Goal: Check status: Check status

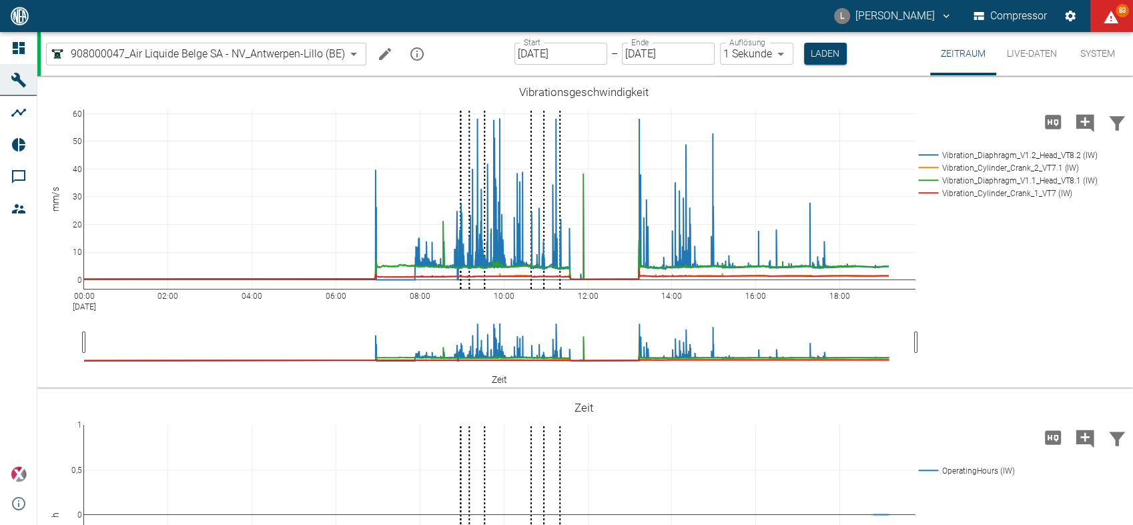
scroll to position [1209, 0]
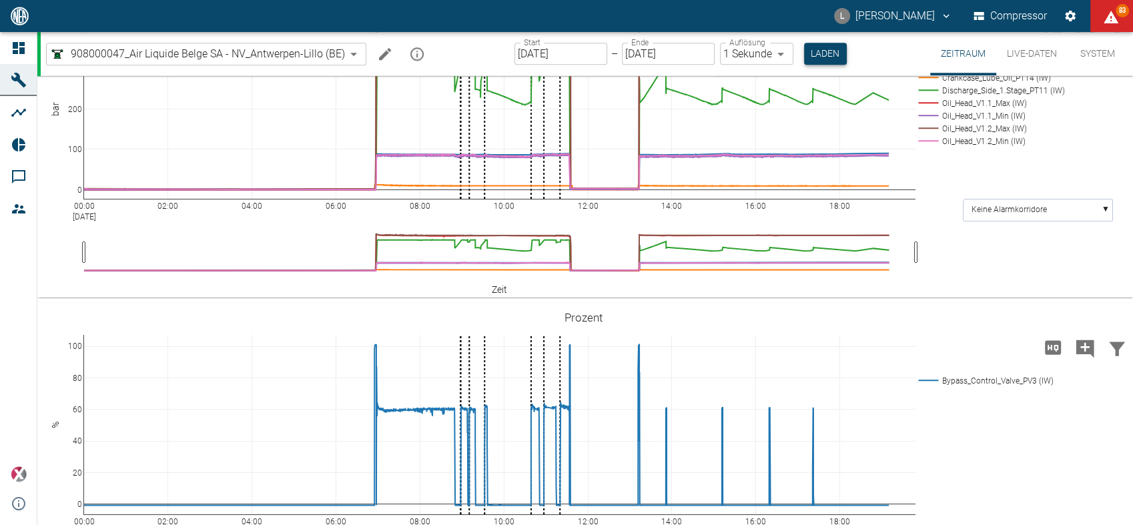
click at [827, 53] on button "Laden" at bounding box center [825, 54] width 43 height 22
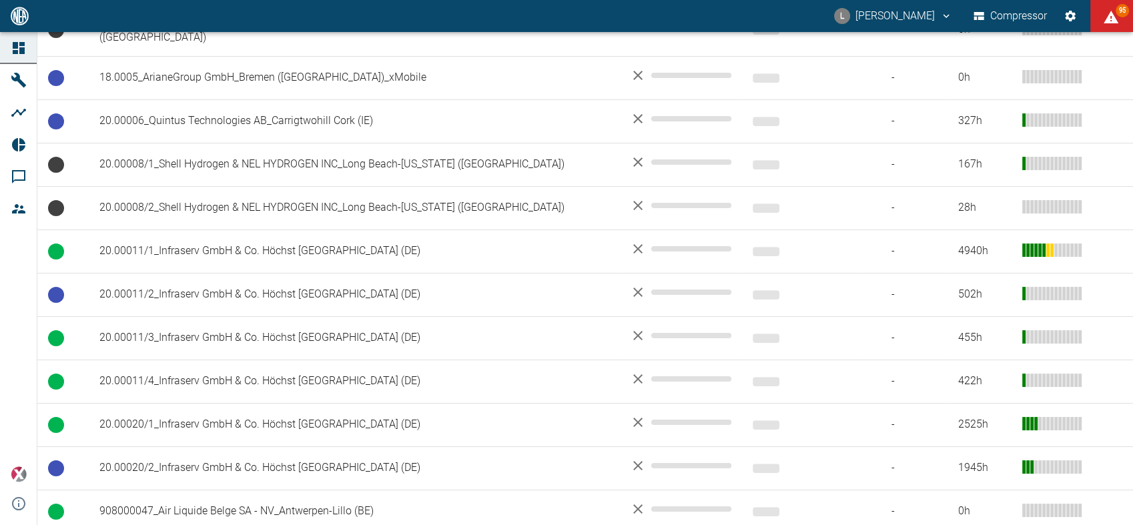
scroll to position [515, 0]
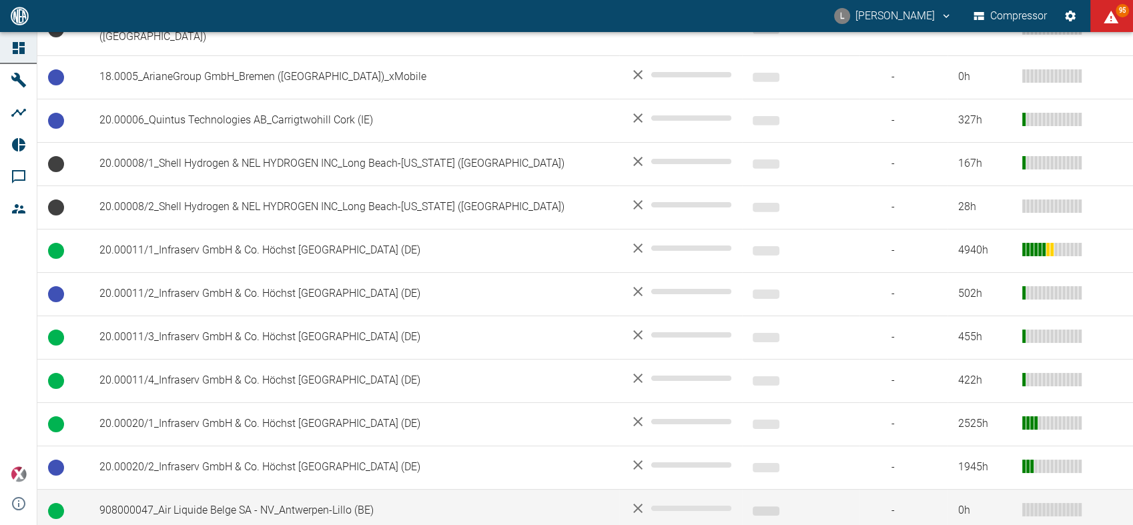
click at [171, 489] on td "908000047_Air Liquide Belge SA - NV_Antwerpen-Lillo (BE)" at bounding box center [354, 510] width 530 height 43
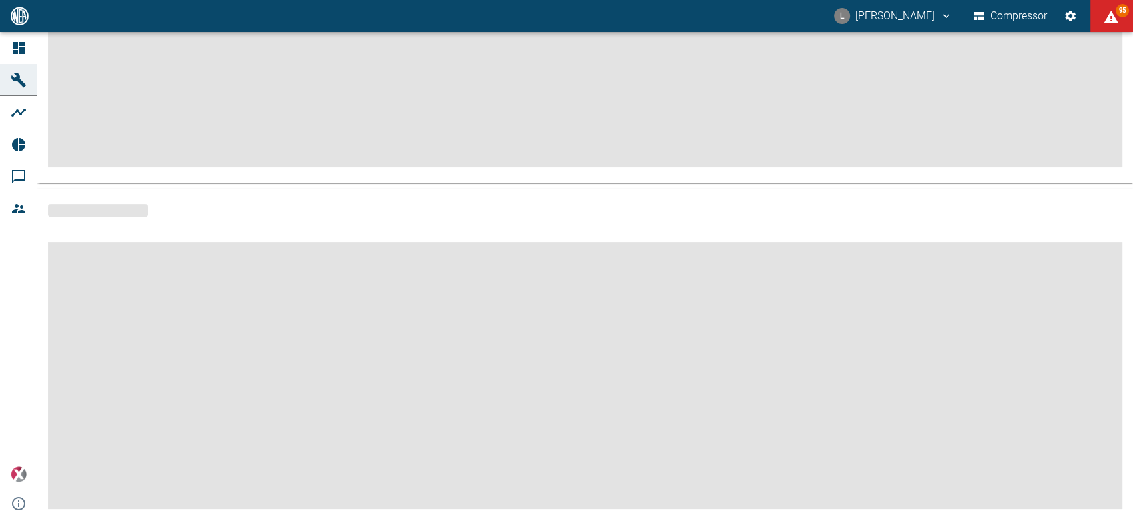
scroll to position [252, 0]
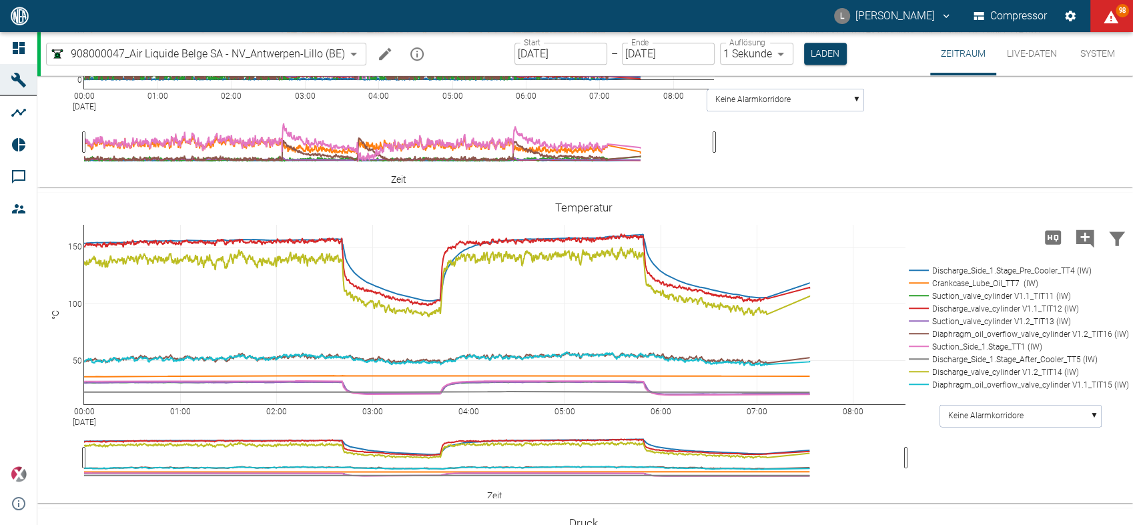
scroll to position [1003, 0]
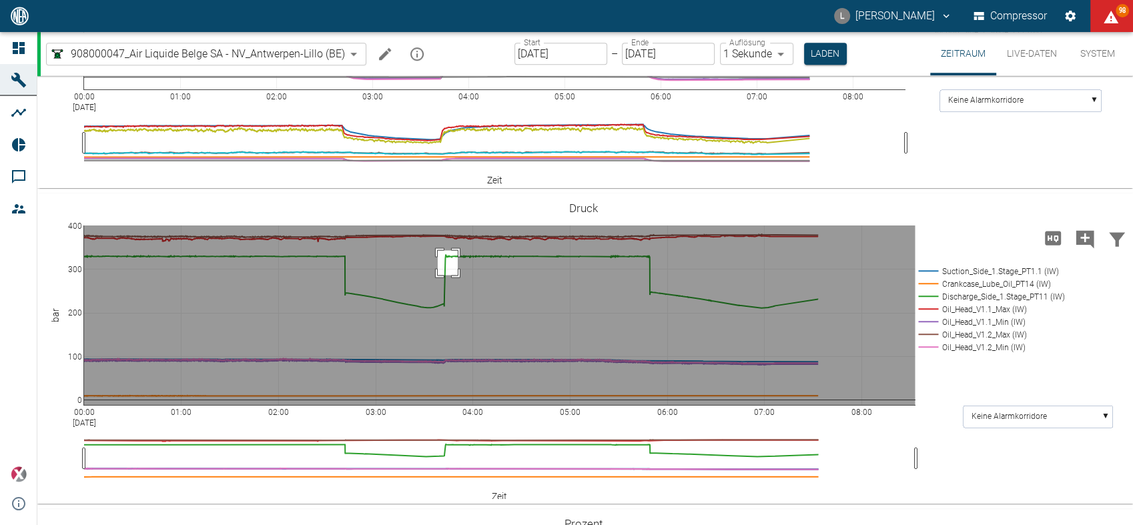
drag, startPoint x: 438, startPoint y: 393, endPoint x: 458, endPoint y: 418, distance: 31.8
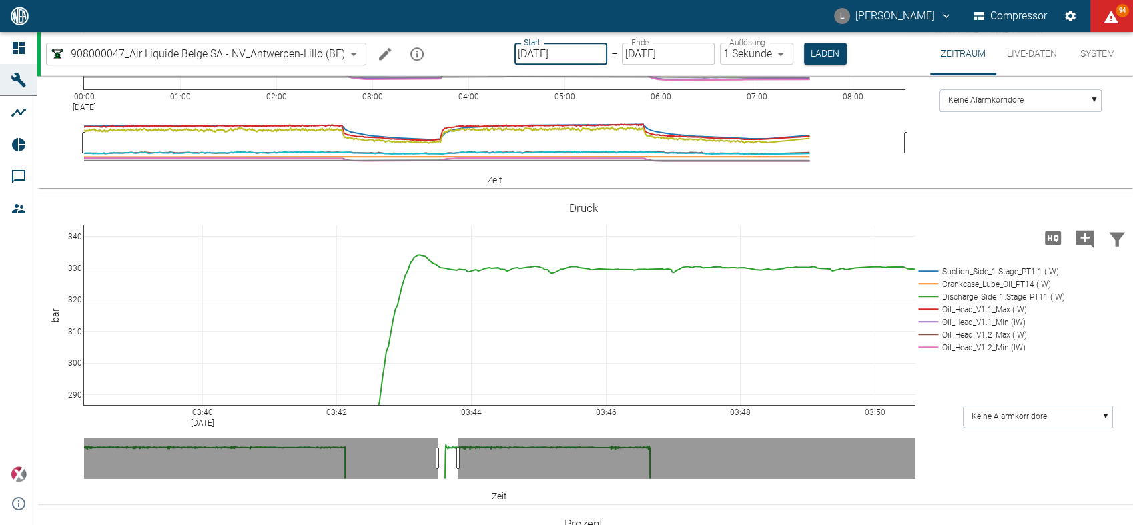
click at [588, 57] on input "[DATE]" at bounding box center [560, 54] width 93 height 22
